Goal: Task Accomplishment & Management: Use online tool/utility

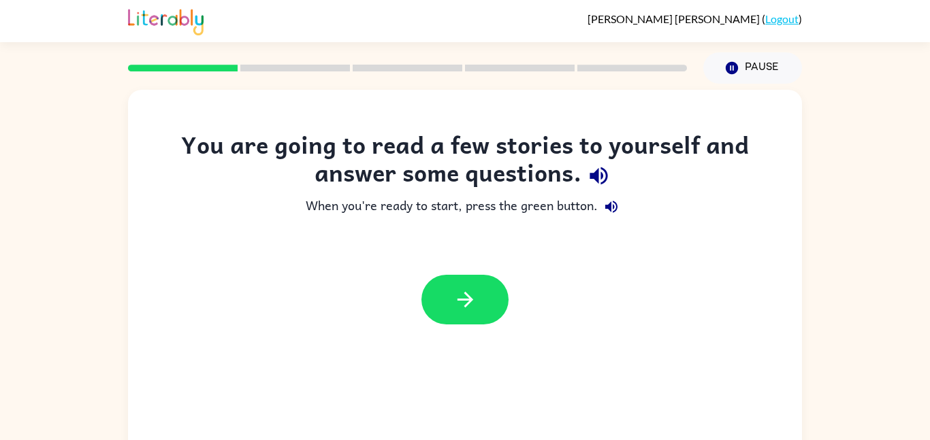
click at [489, 251] on div "You are going to read a few stories to yourself and answer some questions. When…" at bounding box center [465, 235] width 674 height 208
click at [446, 311] on button "button" at bounding box center [464, 300] width 87 height 50
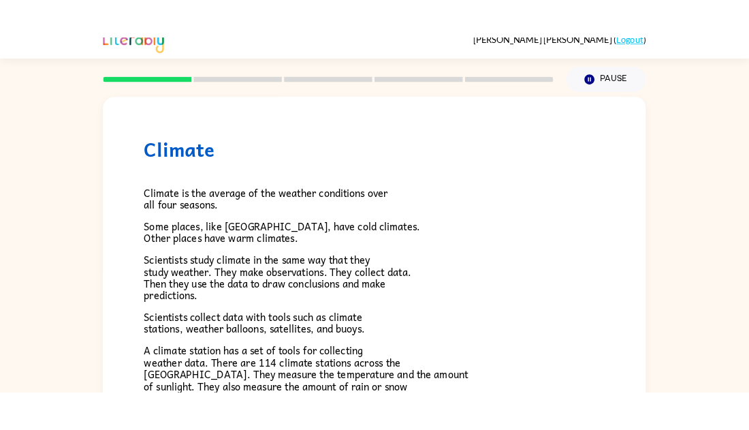
scroll to position [20, 0]
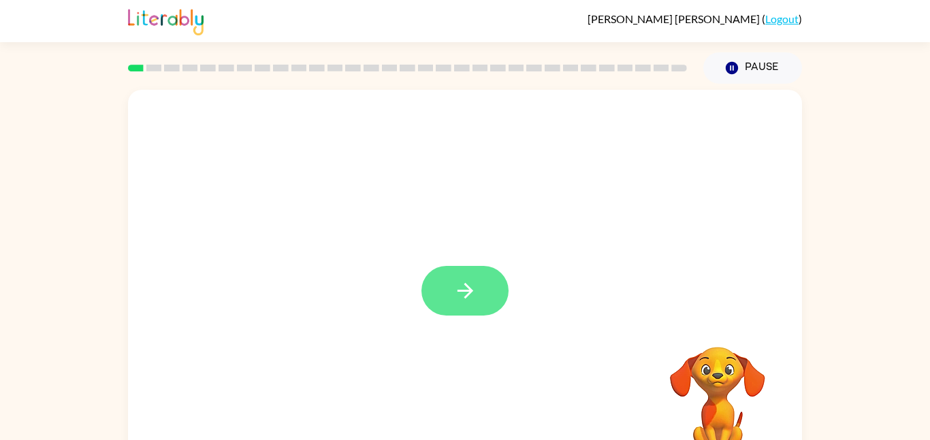
click at [444, 296] on button "button" at bounding box center [464, 291] width 87 height 50
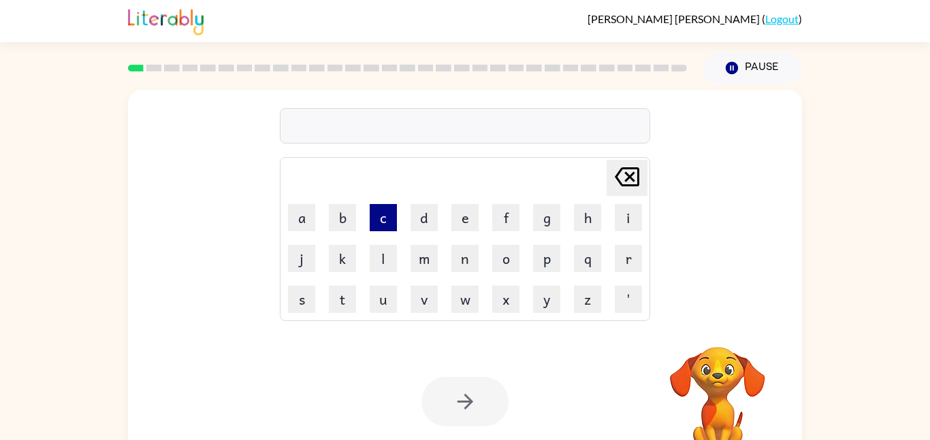
click at [370, 219] on button "c" at bounding box center [383, 217] width 27 height 27
click at [633, 167] on icon "[PERSON_NAME] last character input" at bounding box center [627, 177] width 33 height 33
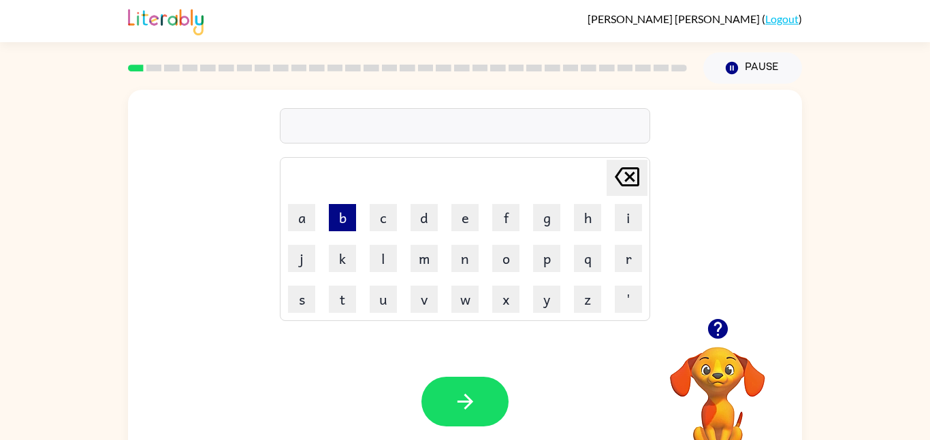
click at [351, 212] on button "b" at bounding box center [342, 217] width 27 height 27
click at [498, 268] on button "o" at bounding box center [505, 258] width 27 height 27
click at [460, 271] on button "n" at bounding box center [464, 258] width 27 height 27
click at [633, 169] on icon "[PERSON_NAME] last character input" at bounding box center [627, 177] width 33 height 33
click at [622, 268] on button "r" at bounding box center [628, 258] width 27 height 27
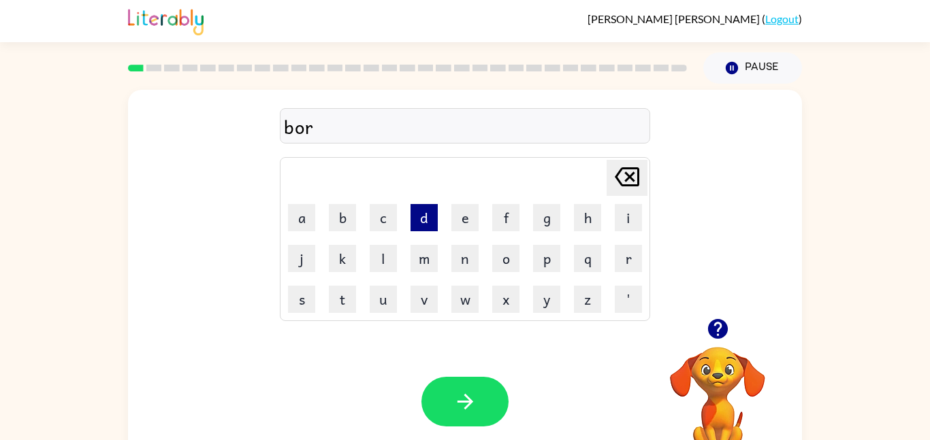
click at [429, 216] on button "d" at bounding box center [423, 217] width 27 height 27
click at [459, 221] on button "e" at bounding box center [464, 217] width 27 height 27
click at [629, 259] on button "r" at bounding box center [628, 258] width 27 height 27
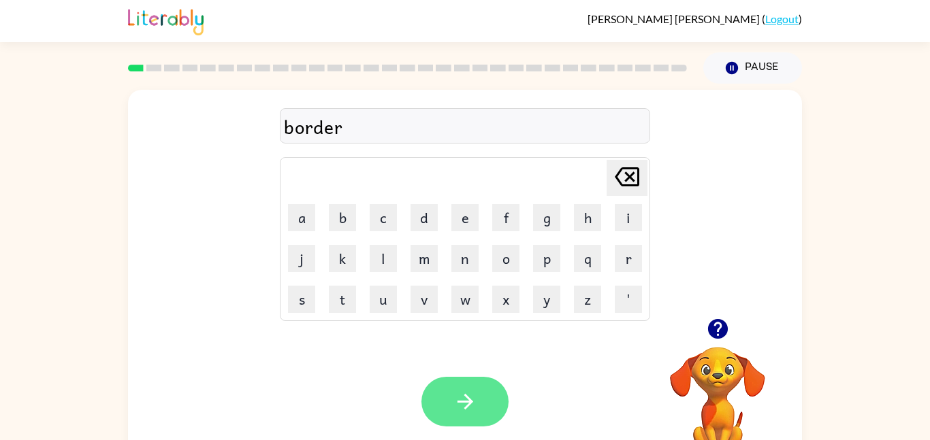
click at [437, 401] on button "button" at bounding box center [464, 402] width 87 height 50
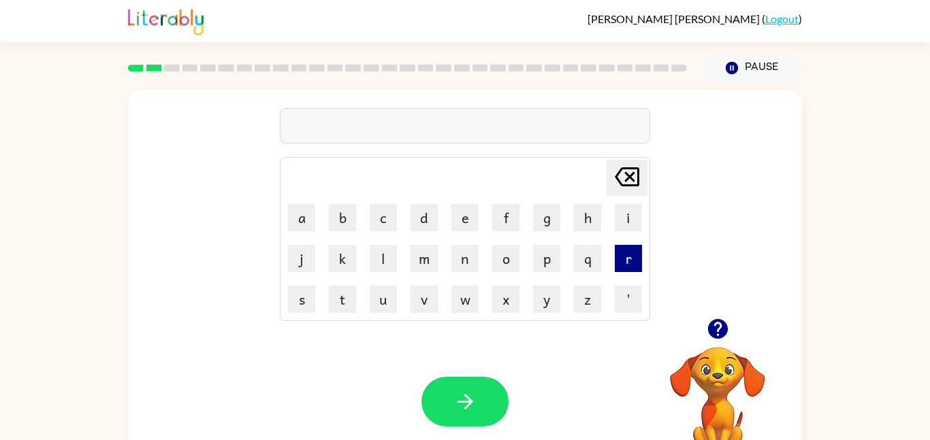
click at [636, 249] on button "r" at bounding box center [628, 258] width 27 height 27
click at [510, 266] on button "o" at bounding box center [505, 258] width 27 height 27
click at [468, 258] on button "n" at bounding box center [464, 258] width 27 height 27
click at [723, 321] on icon "button" at bounding box center [717, 329] width 20 height 20
click at [637, 165] on icon "[PERSON_NAME] last character input" at bounding box center [627, 177] width 33 height 33
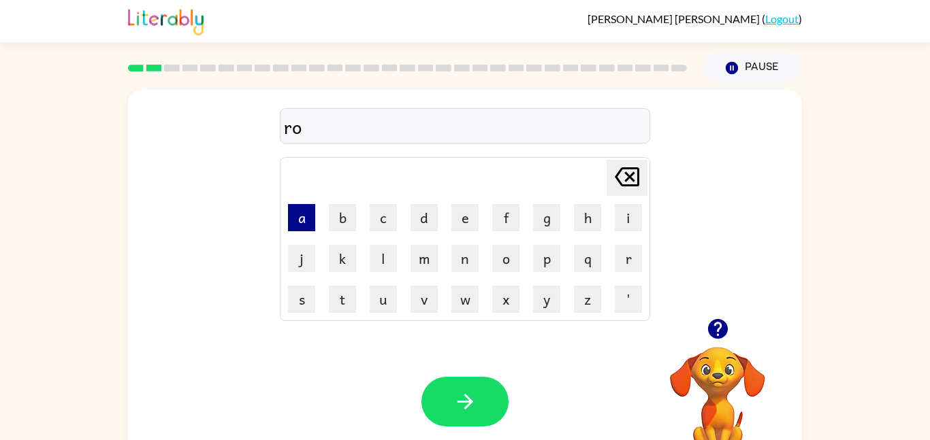
click at [307, 213] on button "a" at bounding box center [301, 217] width 27 height 27
click at [472, 249] on button "n" at bounding box center [464, 258] width 27 height 27
click at [432, 216] on button "d" at bounding box center [423, 217] width 27 height 27
type button "d"
click at [713, 332] on icon "button" at bounding box center [717, 329] width 20 height 20
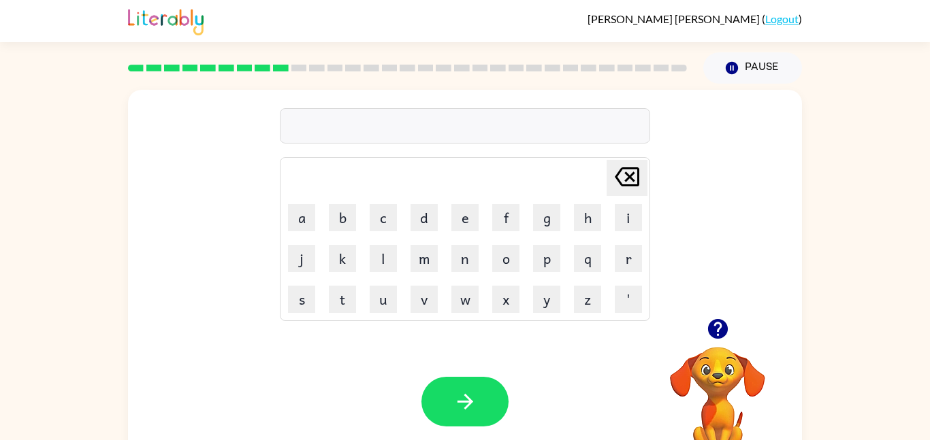
click at [718, 328] on icon "button" at bounding box center [718, 329] width 24 height 24
click at [716, 327] on icon "button" at bounding box center [717, 329] width 20 height 20
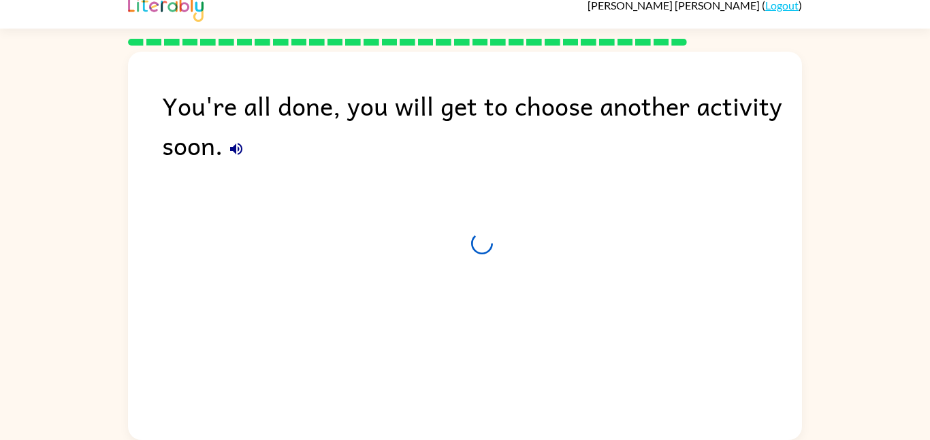
scroll to position [14, 0]
